Goal: Check status: Check status

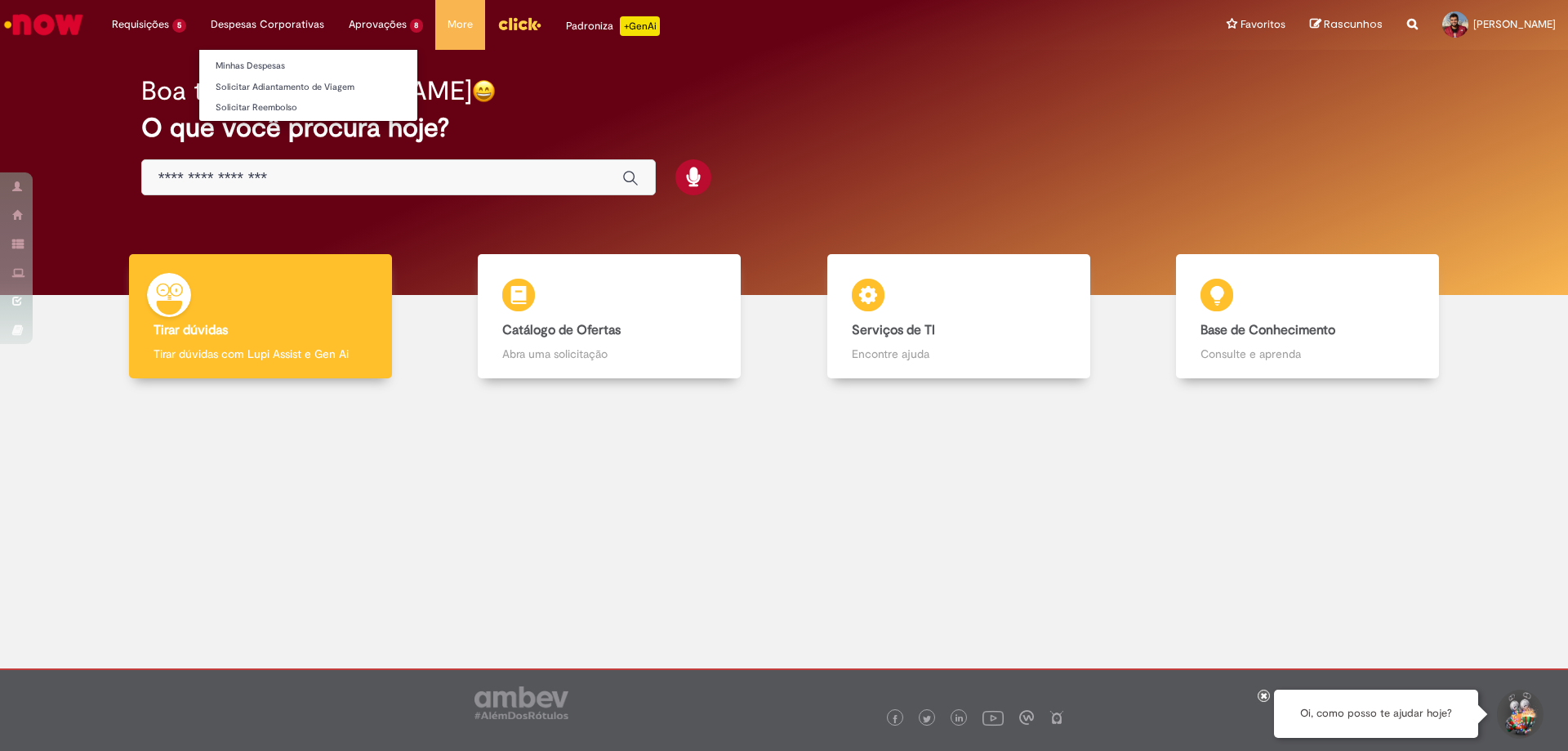
click at [198, 23] on li "Despesas Corporativas Minhas Despesas Solicitar Adiantamento de Viagem Solicita…" at bounding box center [149, 24] width 99 height 49
click at [198, 24] on li "Despesas Corporativas Minhas Despesas Solicitar Adiantamento de Viagem Solicita…" at bounding box center [149, 24] width 99 height 49
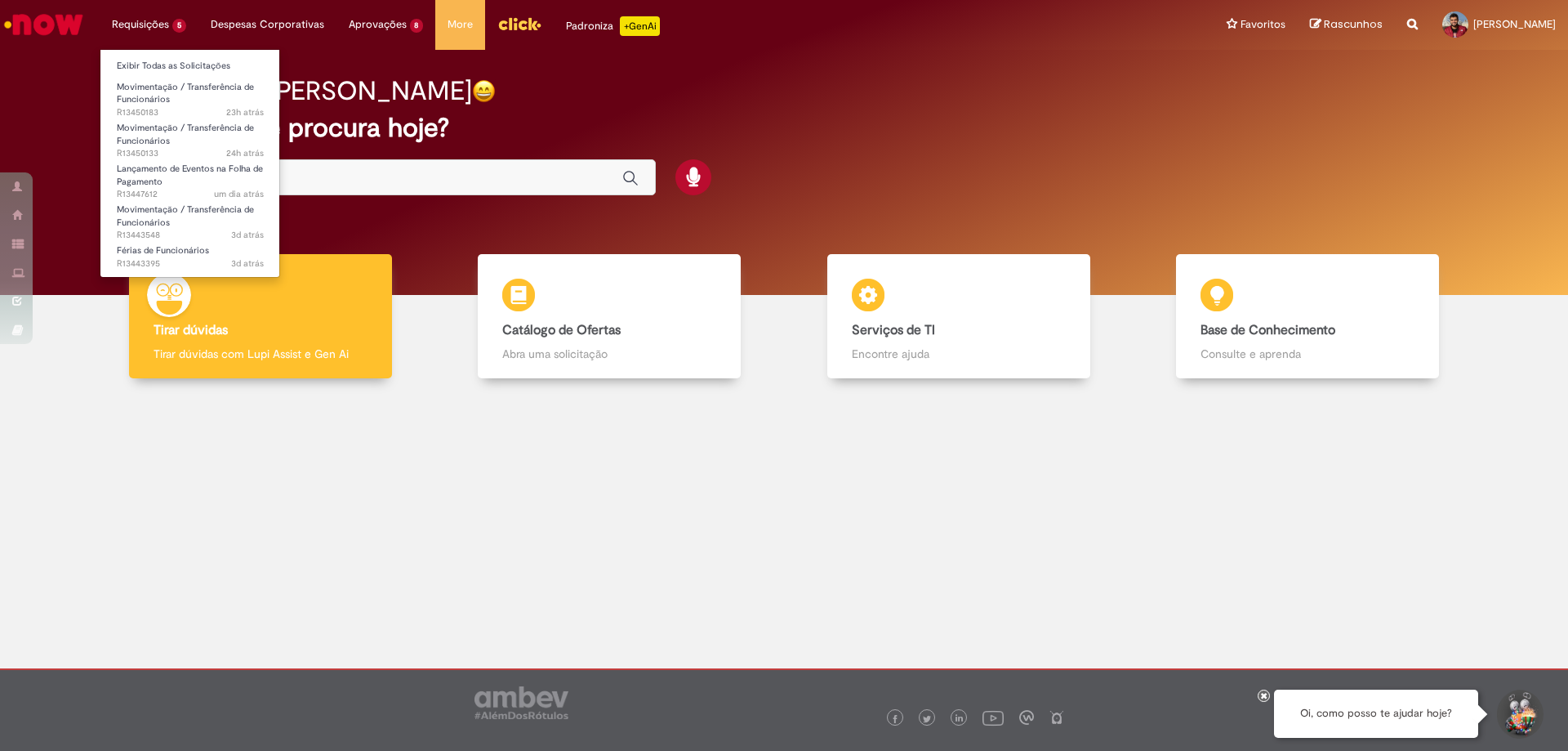
click at [109, 53] on ul "Exibir Todas as Solicitações Movimentação / Transferência de Funcionários 23h a…" at bounding box center [190, 164] width 181 height 229
click at [150, 89] on span "Movimentação / Transferência de Funcionários" at bounding box center [186, 94] width 137 height 25
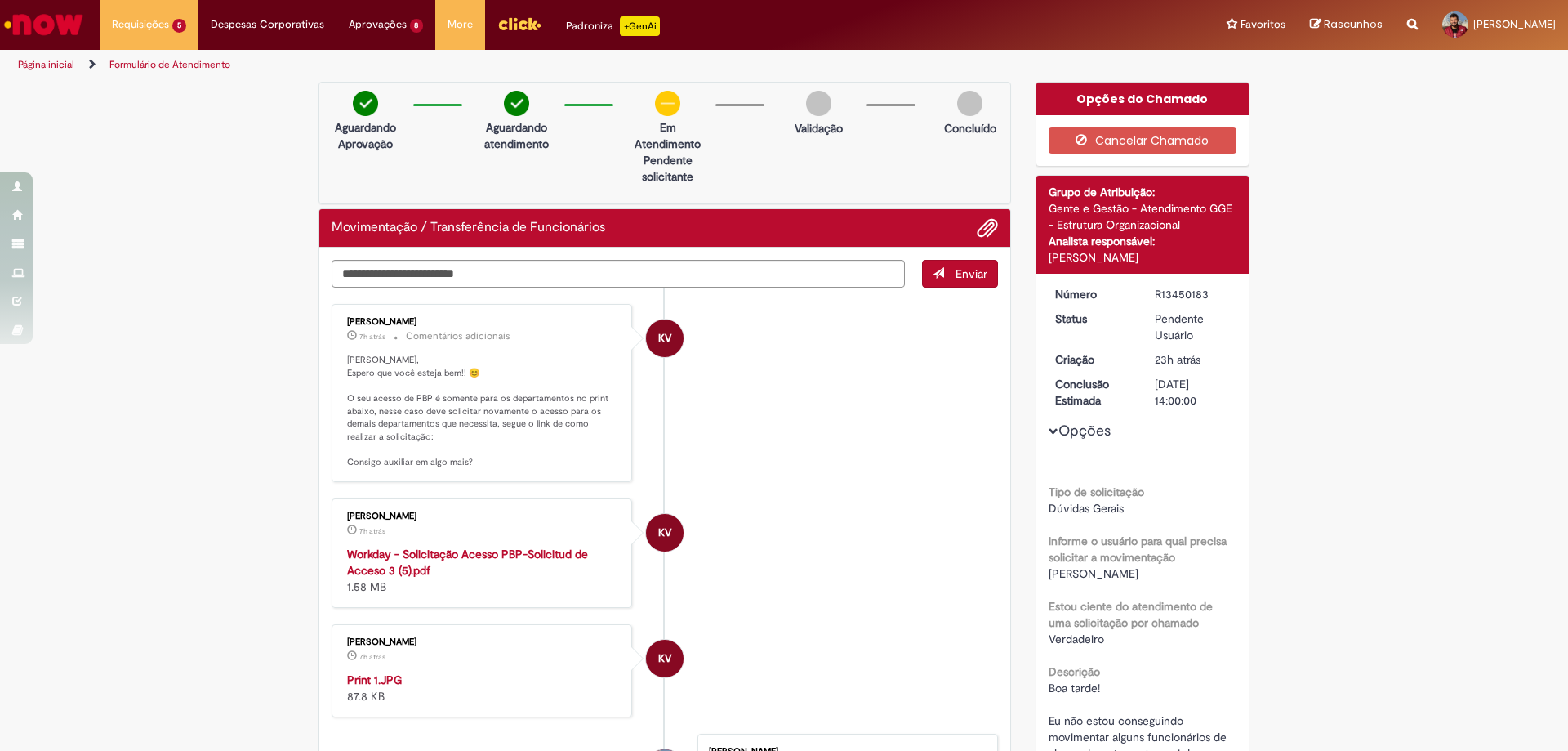
scroll to position [82, 0]
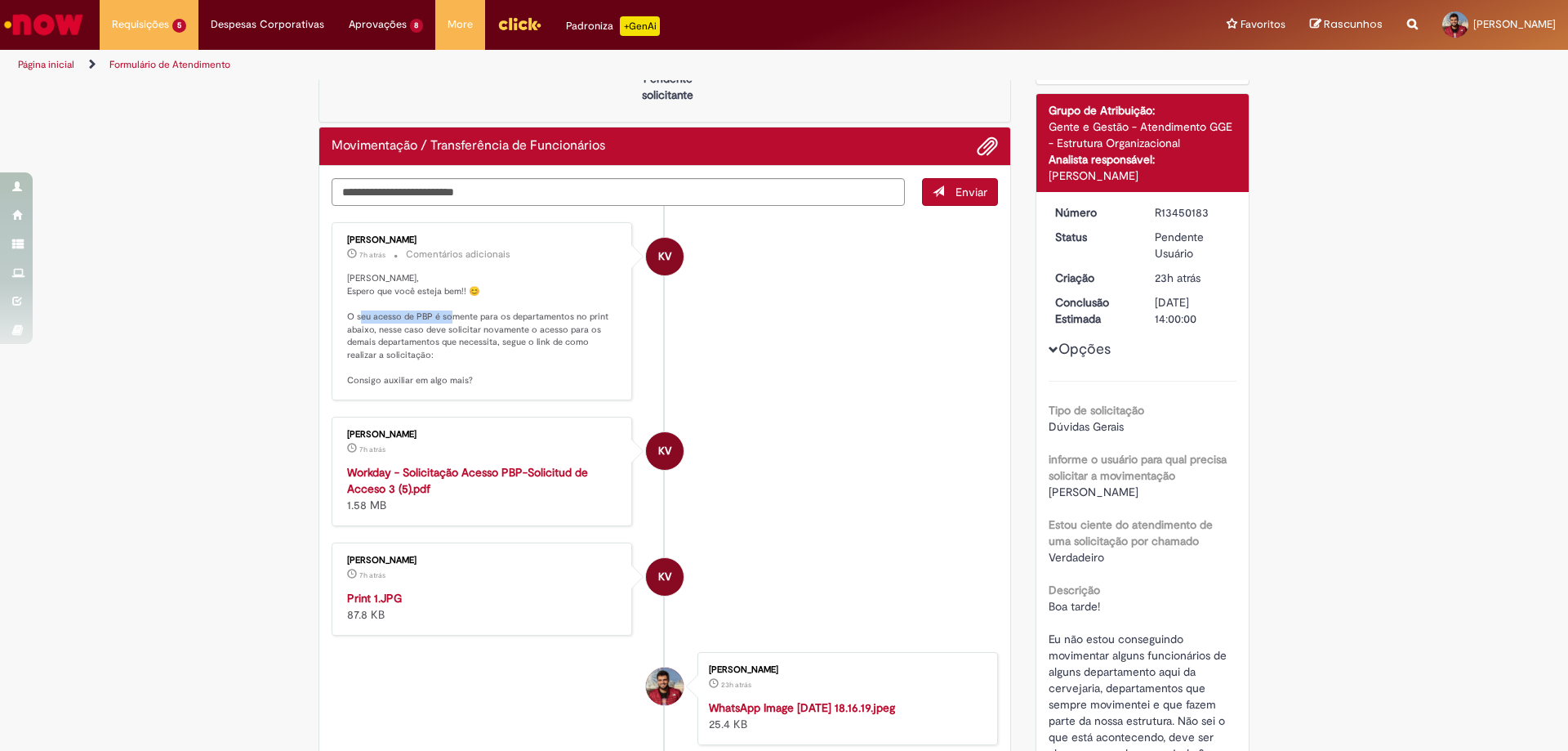
drag, startPoint x: 368, startPoint y: 314, endPoint x: 462, endPoint y: 313, distance: 94.0
click at [462, 313] on p "[PERSON_NAME], Espero que você esteja bem!! 😊 O seu acesso de PBP é somente par…" at bounding box center [482, 330] width 272 height 115
click at [471, 341] on p "[PERSON_NAME], Espero que você esteja bem!! 😊 O seu acesso de PBP é somente par…" at bounding box center [482, 330] width 272 height 115
drag, startPoint x: 413, startPoint y: 335, endPoint x: 493, endPoint y: 335, distance: 80.0
click at [493, 335] on p "[PERSON_NAME], Espero que você esteja bem!! 😊 O seu acesso de PBP é somente par…" at bounding box center [482, 330] width 272 height 115
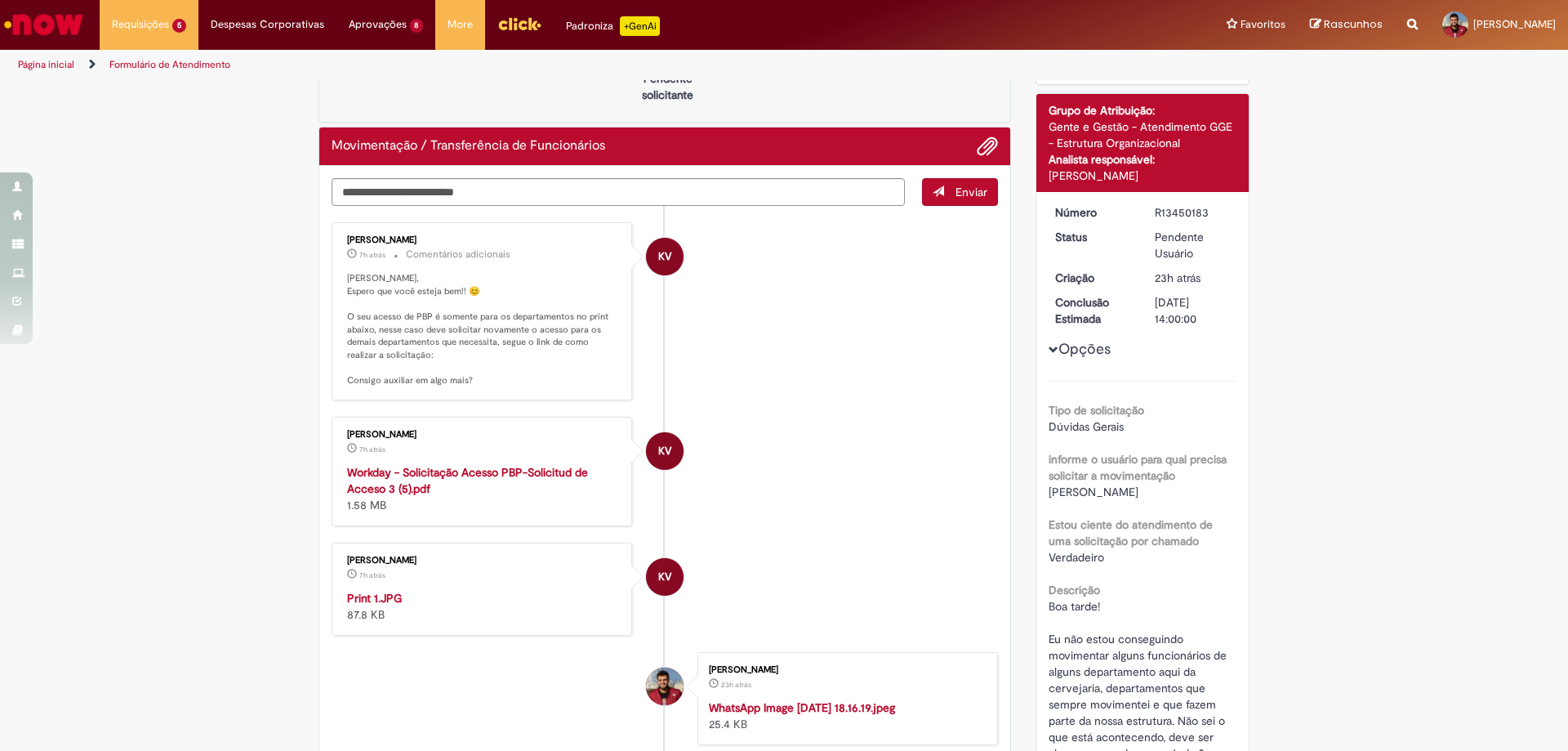
click at [495, 354] on p "[PERSON_NAME], Espero que você esteja bem!! 😊 O seu acesso de PBP é somente par…" at bounding box center [482, 330] width 272 height 115
click at [460, 355] on p "[PERSON_NAME], Espero que você esteja bem!! 😊 O seu acesso de PBP é somente par…" at bounding box center [482, 330] width 272 height 115
click at [458, 371] on p "[PERSON_NAME], Espero que você esteja bem!! 😊 O seu acesso de PBP é somente par…" at bounding box center [482, 330] width 272 height 115
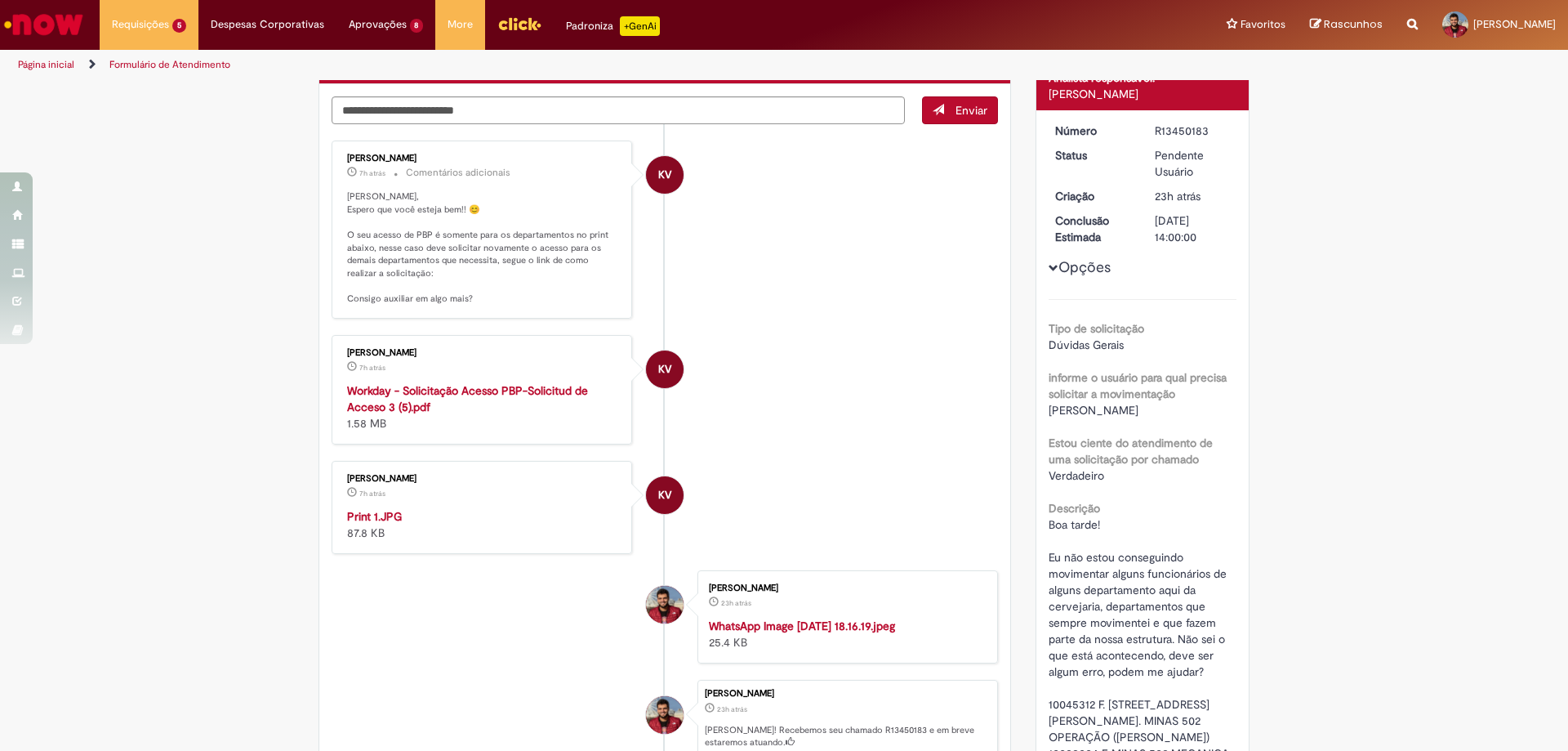
scroll to position [0, 0]
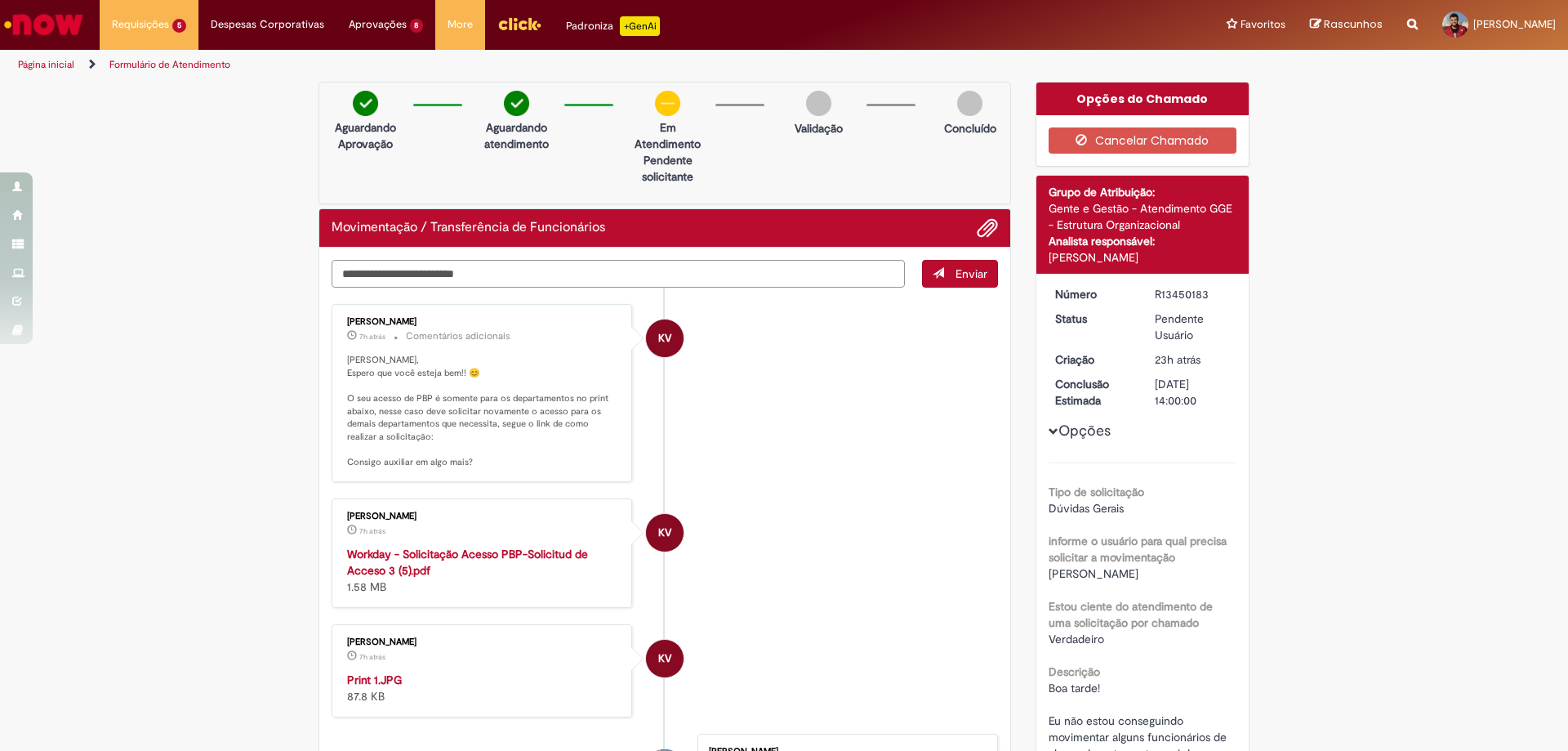
click at [420, 274] on textarea "Digite sua mensagem aqui..." at bounding box center [619, 273] width 573 height 28
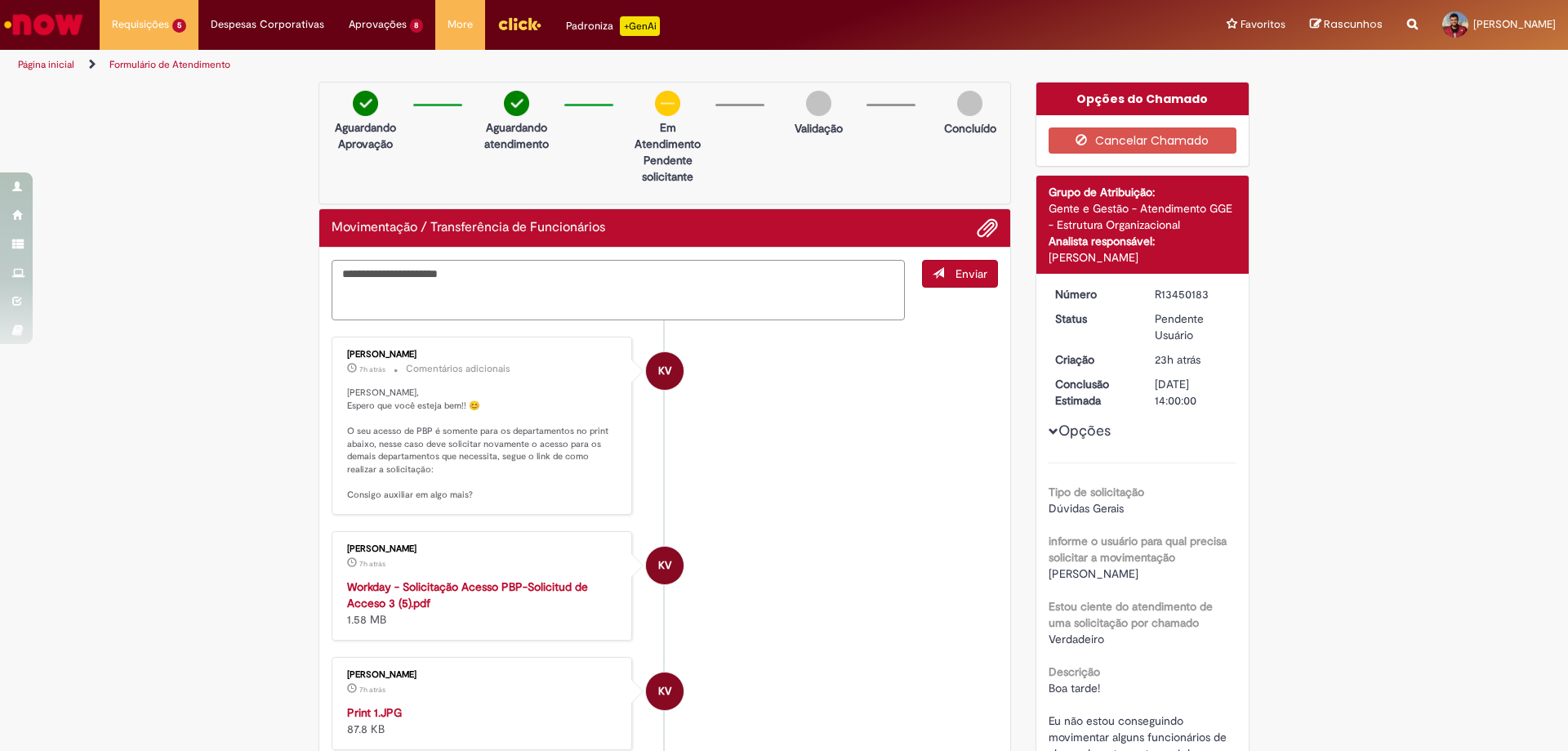
click at [357, 277] on textarea "**********" at bounding box center [619, 290] width 573 height 60
click at [353, 299] on textarea "**********" at bounding box center [619, 290] width 573 height 60
type textarea "**********"
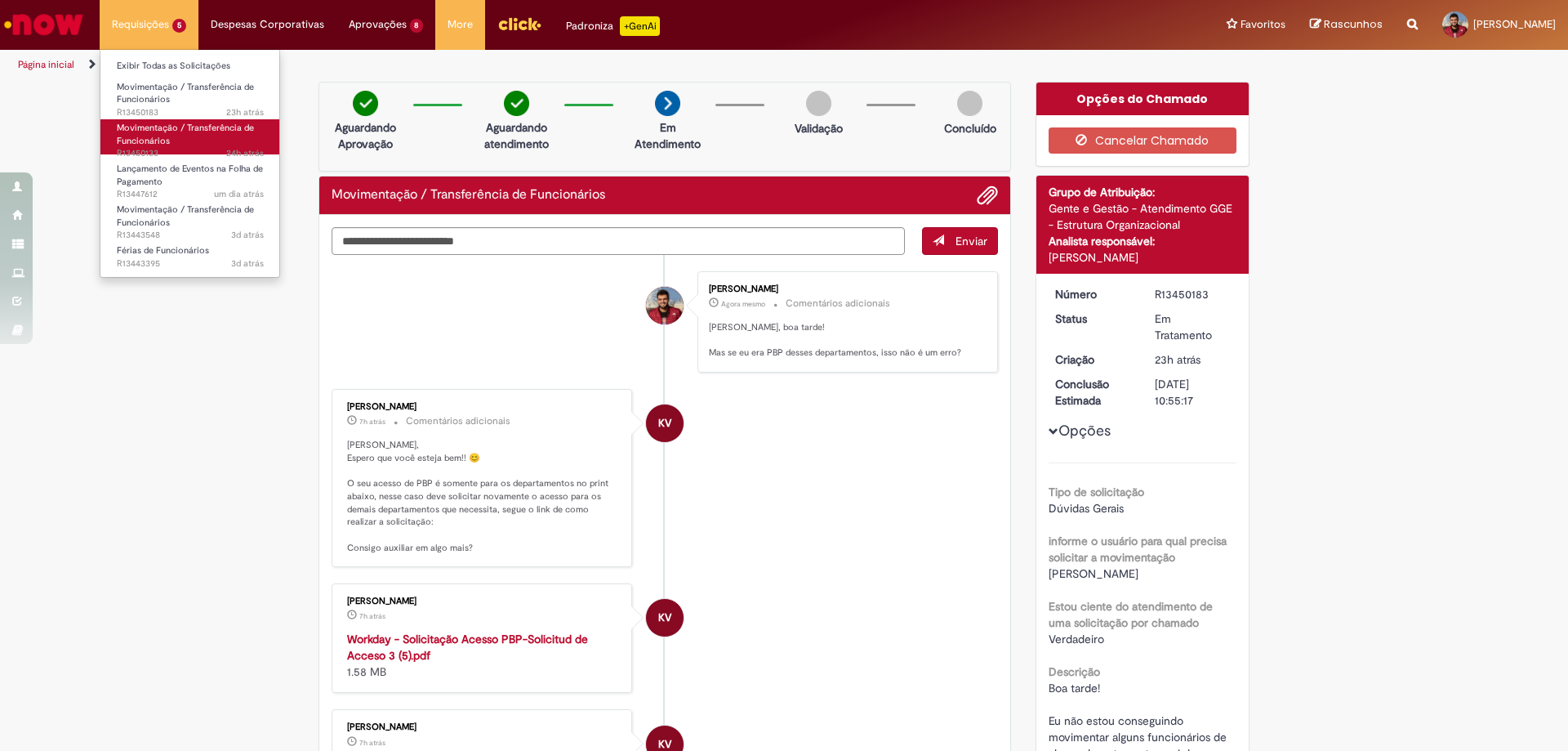
click at [167, 134] on span "Movimentação / Transferência de Funcionários" at bounding box center [186, 135] width 137 height 25
click at [181, 133] on span "Movimentação / Transferência de Funcionários" at bounding box center [186, 135] width 137 height 25
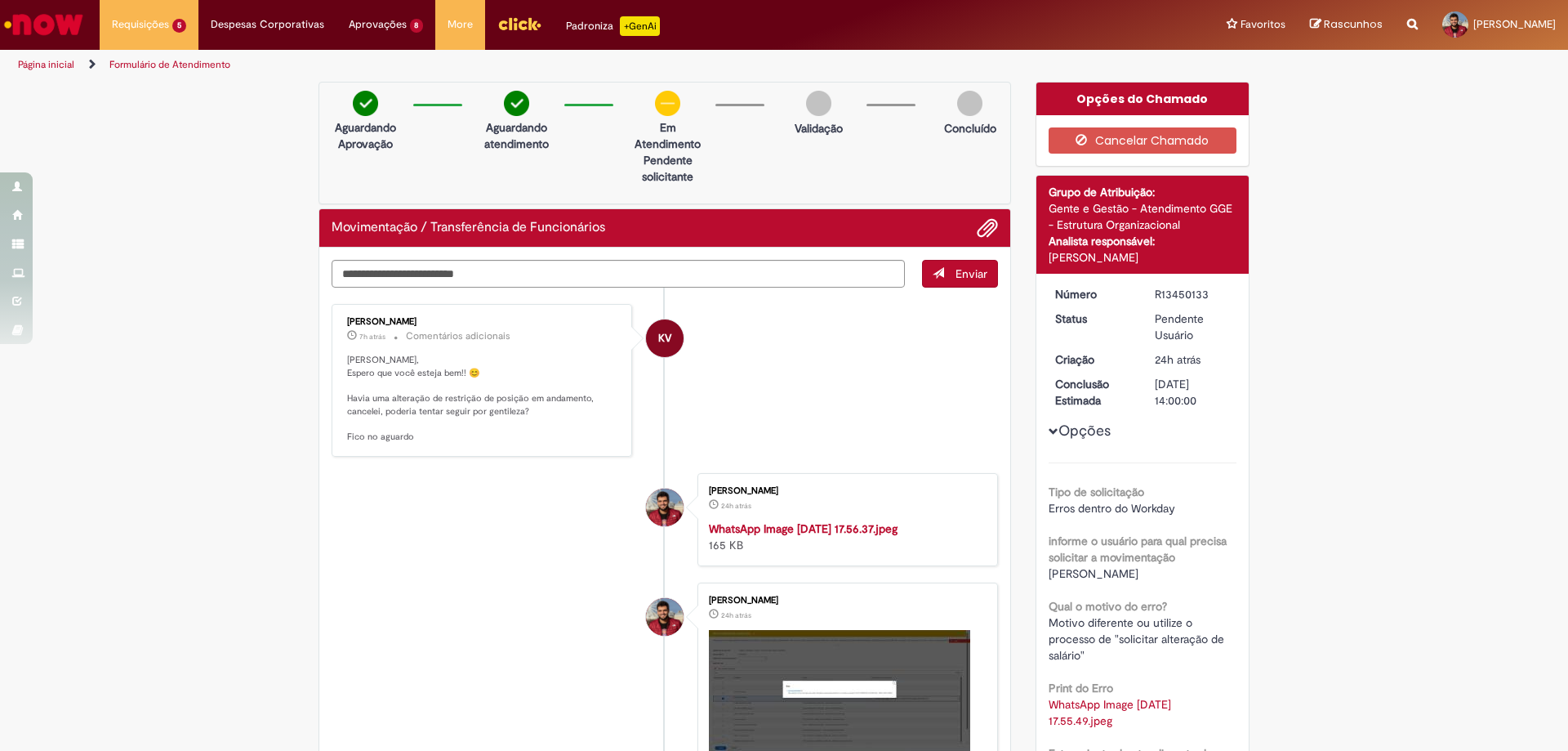
click at [462, 395] on p "[PERSON_NAME], Espero que você esteja bem!! 😊 Havia uma alteração de restrição …" at bounding box center [482, 398] width 272 height 89
click at [524, 390] on p "[PERSON_NAME], Espero que você esteja bem!! 😊 Havia uma alteração de restrição …" at bounding box center [482, 398] width 272 height 89
click at [558, 391] on p "[PERSON_NAME], Espero que você esteja bem!! 😊 Havia uma alteração de restrição …" at bounding box center [482, 398] width 272 height 89
click at [503, 415] on p "[PERSON_NAME], Espero que você esteja bem!! 😊 Havia uma alteração de restrição …" at bounding box center [482, 398] width 272 height 89
click at [537, 415] on p "[PERSON_NAME], Espero que você esteja bem!! 😊 Havia uma alteração de restrição …" at bounding box center [482, 398] width 272 height 89
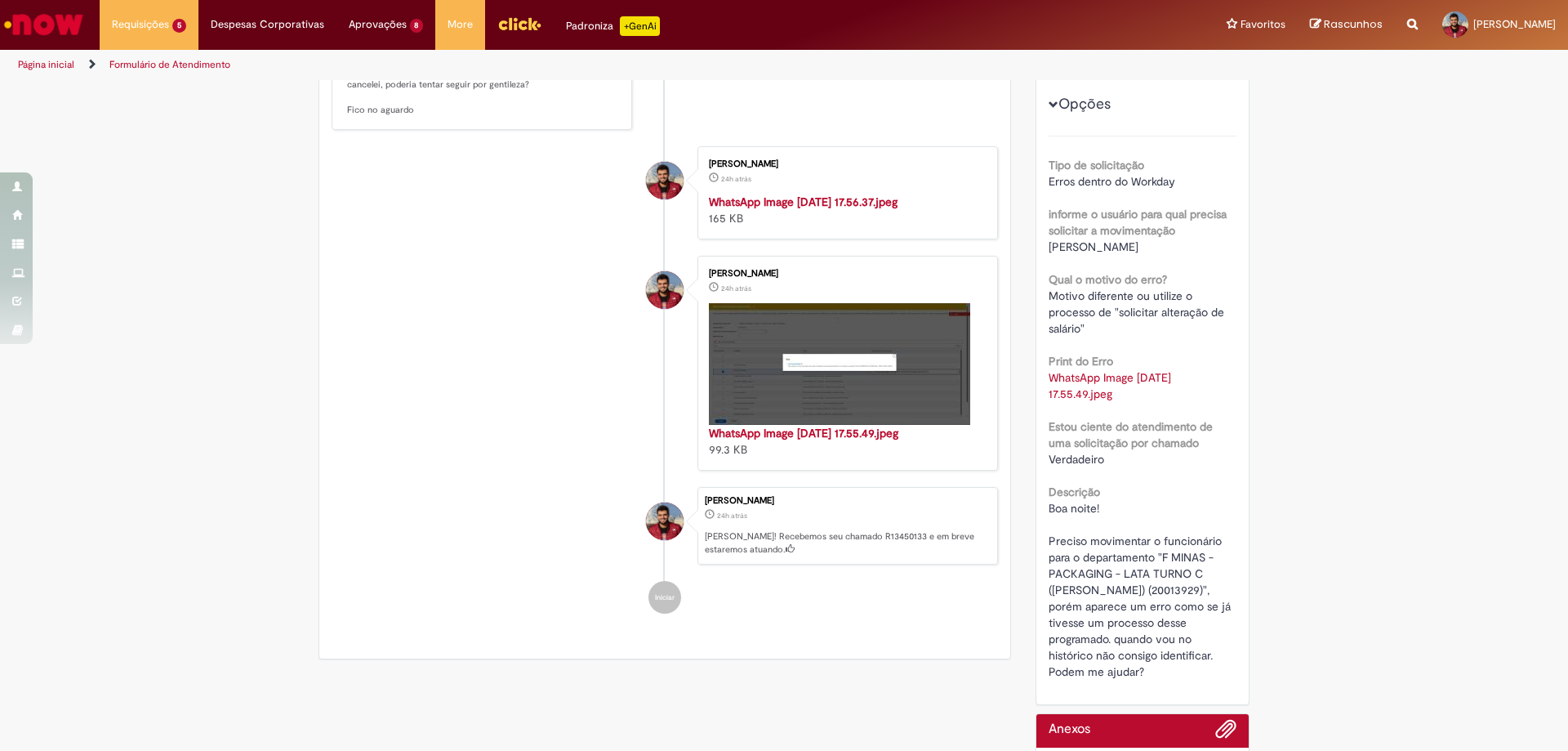
scroll to position [82, 0]
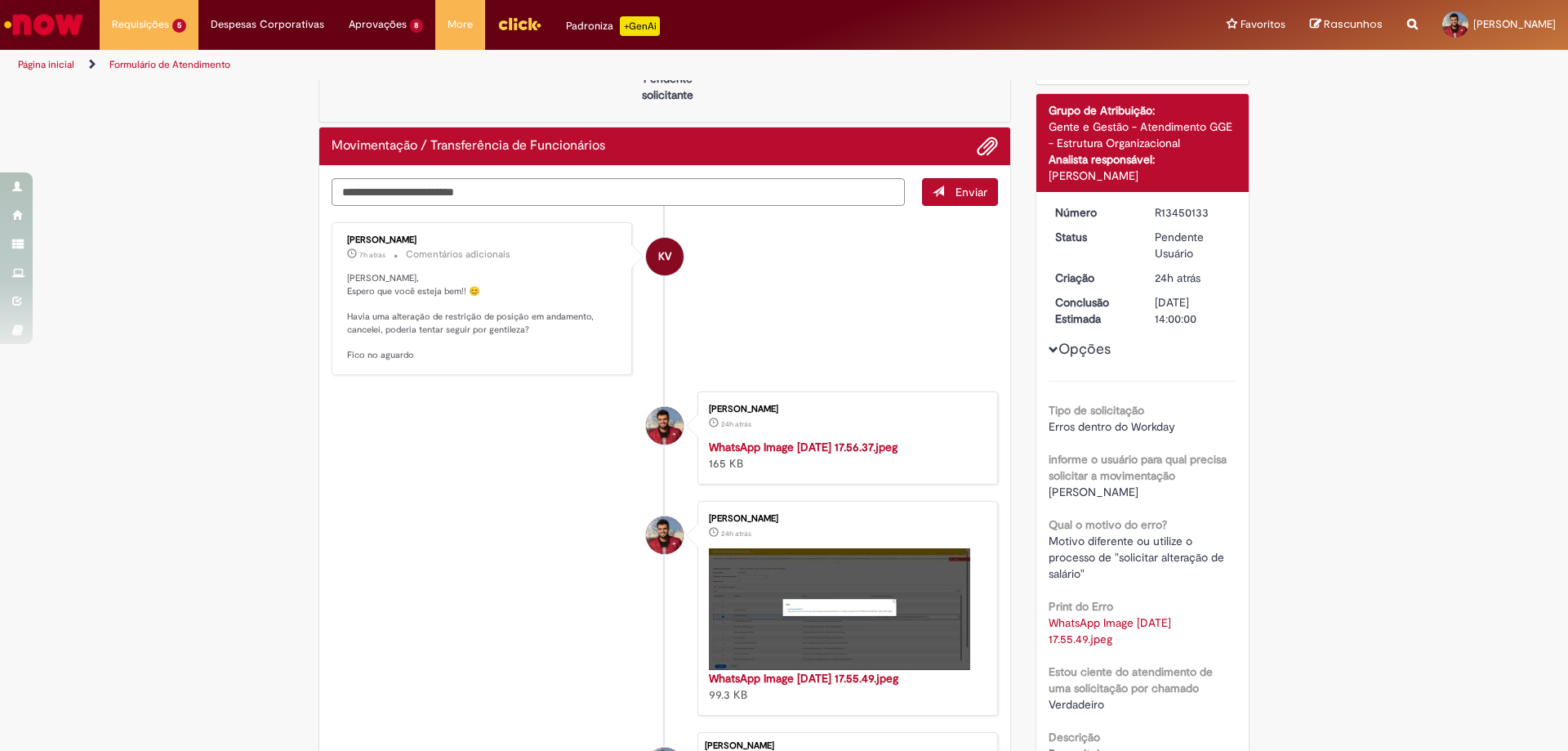
drag, startPoint x: 1148, startPoint y: 495, endPoint x: 1042, endPoint y: 496, distance: 106.0
click at [1049, 496] on div "[PERSON_NAME]" at bounding box center [1143, 492] width 189 height 17
copy span "[PERSON_NAME]"
